Goal: Navigation & Orientation: Find specific page/section

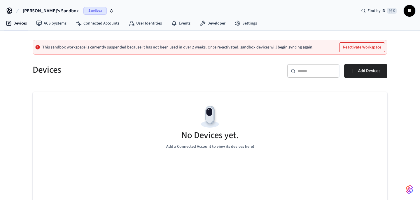
click at [54, 11] on span "[PERSON_NAME]'s Sandbox" at bounding box center [51, 10] width 56 height 7
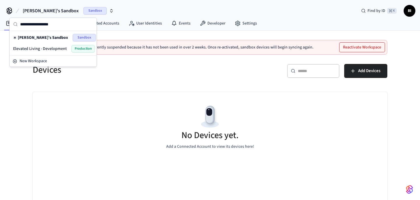
click at [54, 49] on span "Elevated Living - Development" at bounding box center [40, 49] width 54 height 6
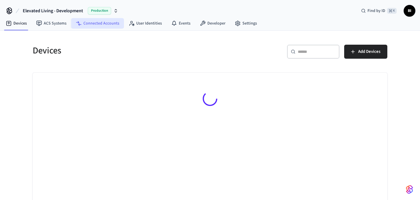
click at [100, 26] on link "Connected Accounts" at bounding box center [97, 23] width 53 height 11
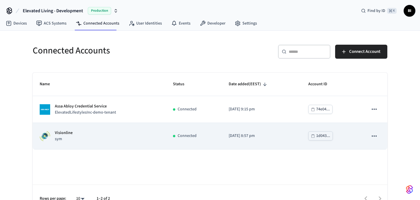
click at [130, 140] on div "Visionline sym" at bounding box center [99, 136] width 119 height 12
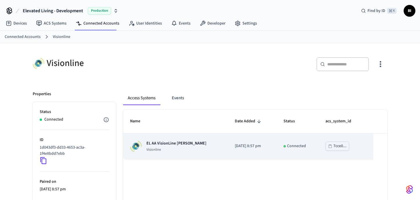
click at [163, 141] on p "EL AA VisionLine [PERSON_NAME]" at bounding box center [176, 143] width 60 height 6
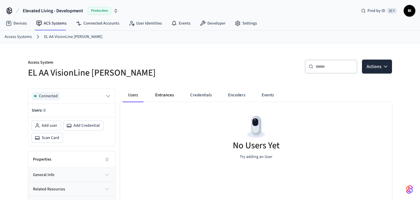
click at [160, 95] on button "Entrances" at bounding box center [165, 95] width 28 height 14
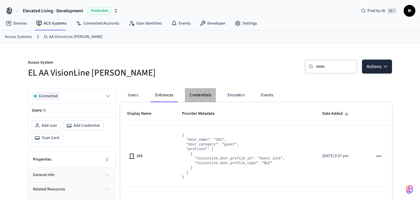
click at [201, 99] on button "Credentials" at bounding box center [200, 95] width 31 height 14
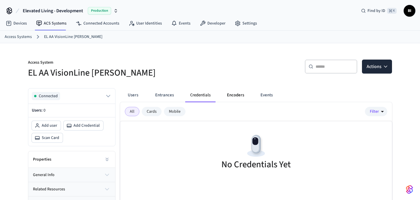
click at [242, 94] on button "Encoders" at bounding box center [235, 95] width 27 height 14
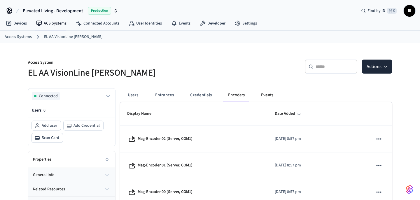
click at [270, 95] on button "Events" at bounding box center [267, 95] width 22 height 14
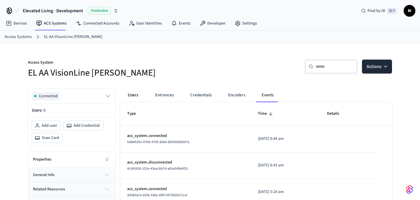
click at [134, 95] on button "Users" at bounding box center [133, 95] width 21 height 14
